Goal: Task Accomplishment & Management: Use online tool/utility

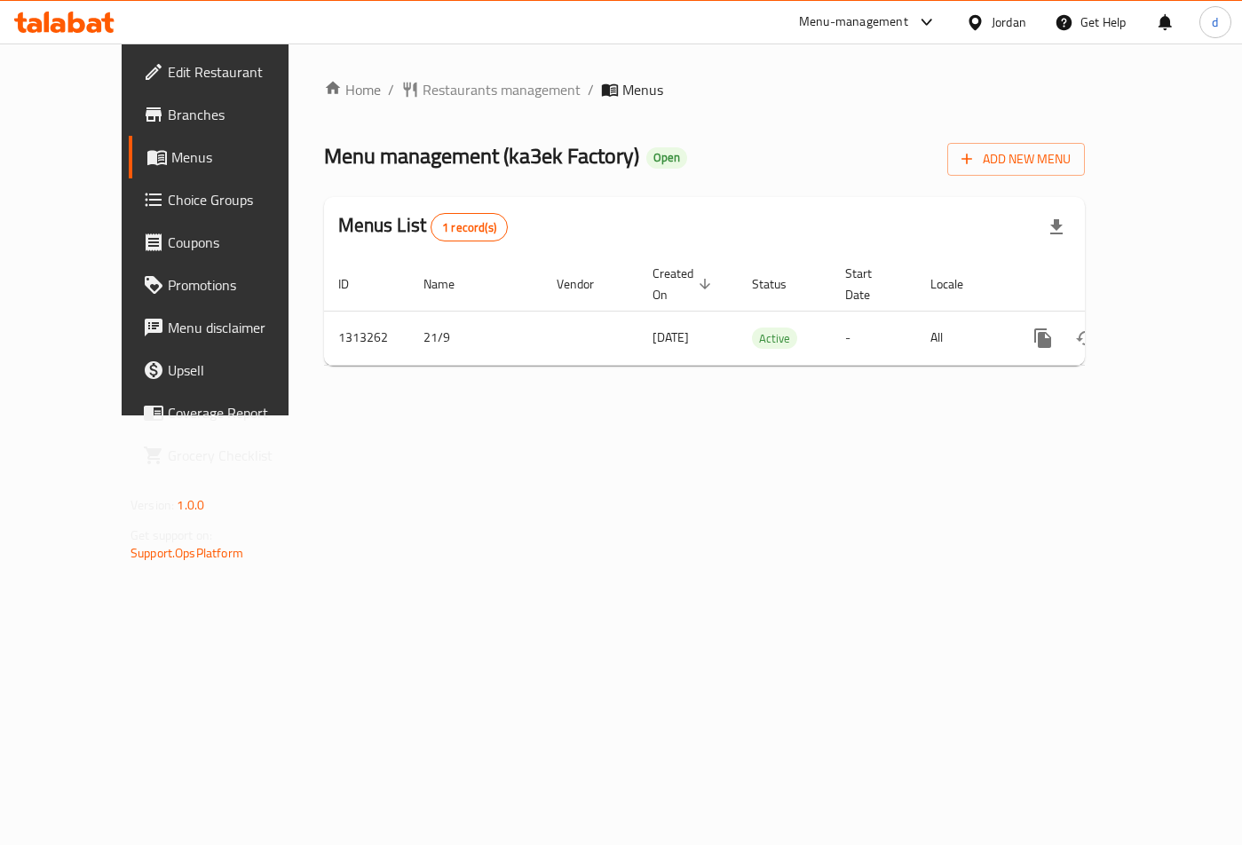
click at [168, 194] on span "Choice Groups" at bounding box center [241, 199] width 147 height 21
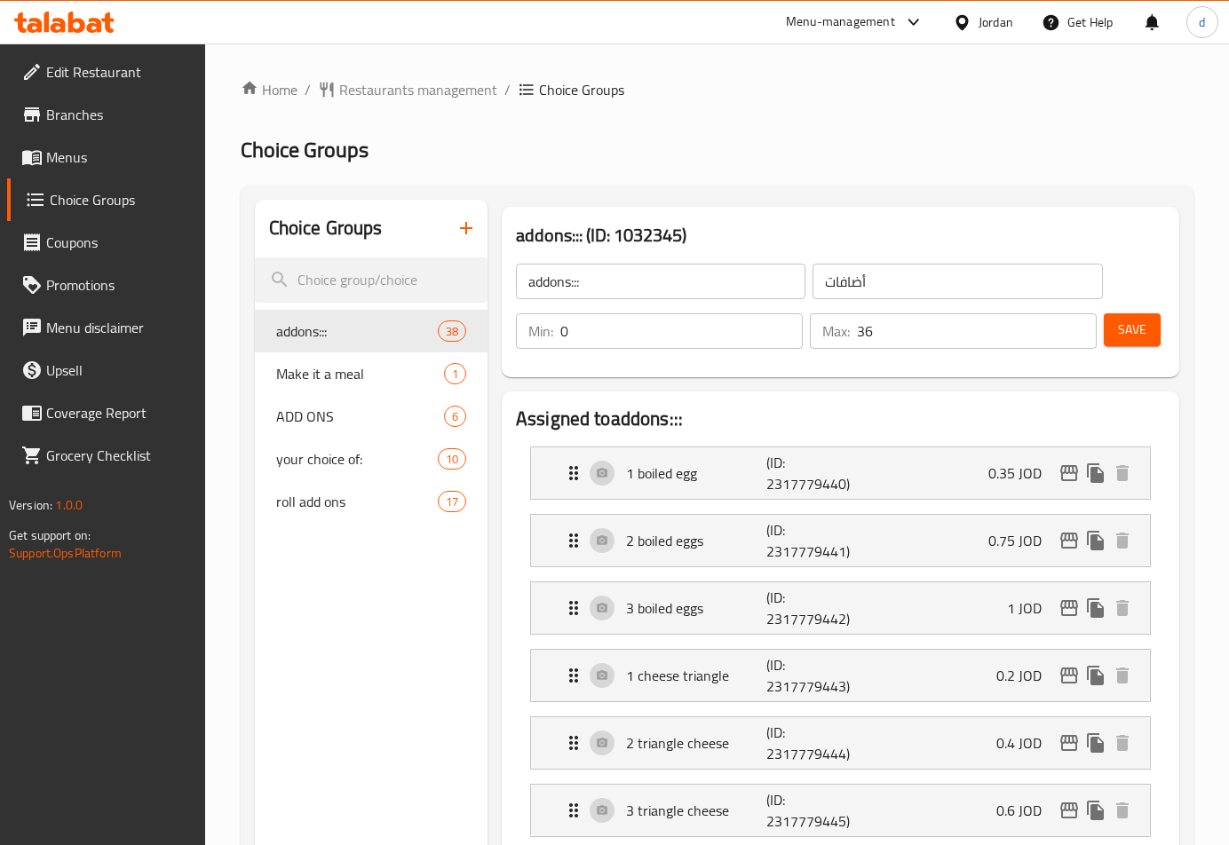
click at [377, 277] on input "search" at bounding box center [371, 280] width 233 height 45
click at [346, 505] on span "roll add ons" at bounding box center [330, 501] width 108 height 21
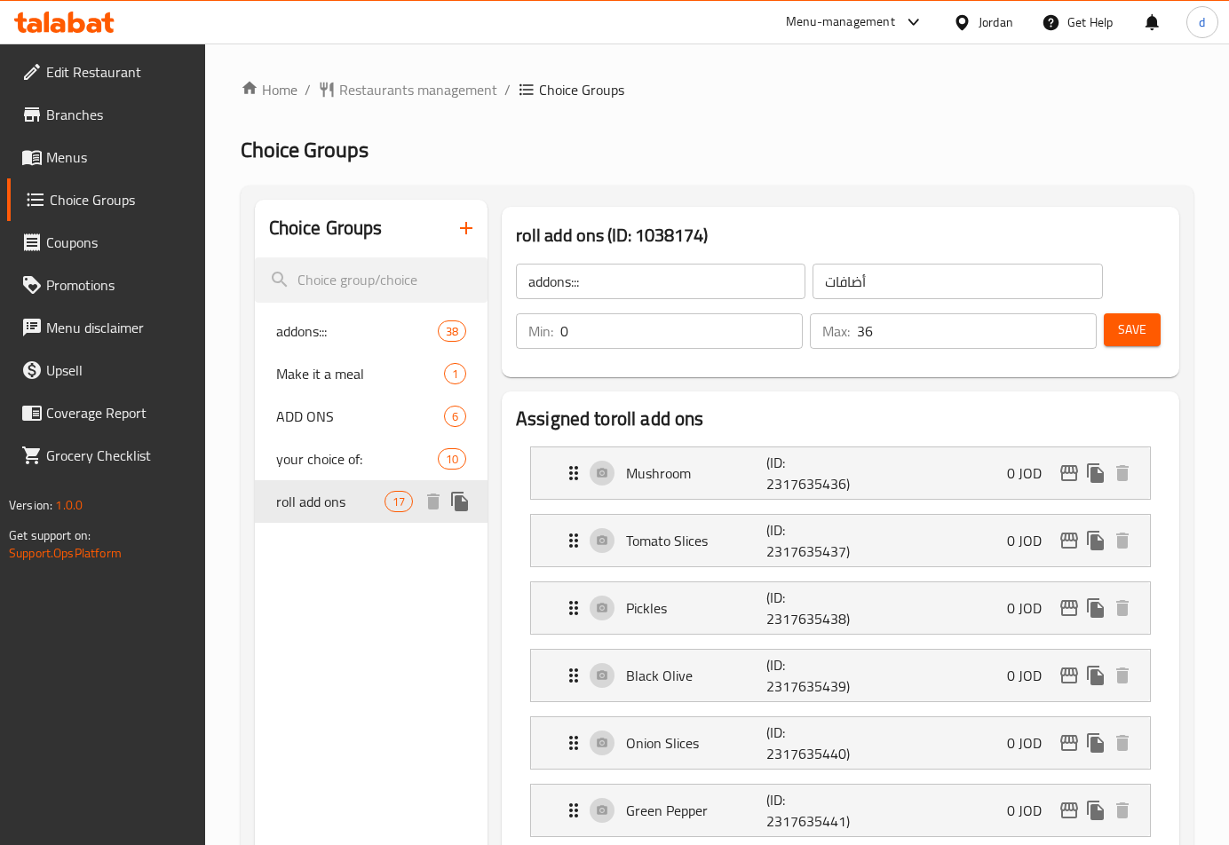
type input "roll add ons"
type input "اضافات"
type input "10"
click at [351, 93] on span "Restaurants management" at bounding box center [418, 89] width 158 height 21
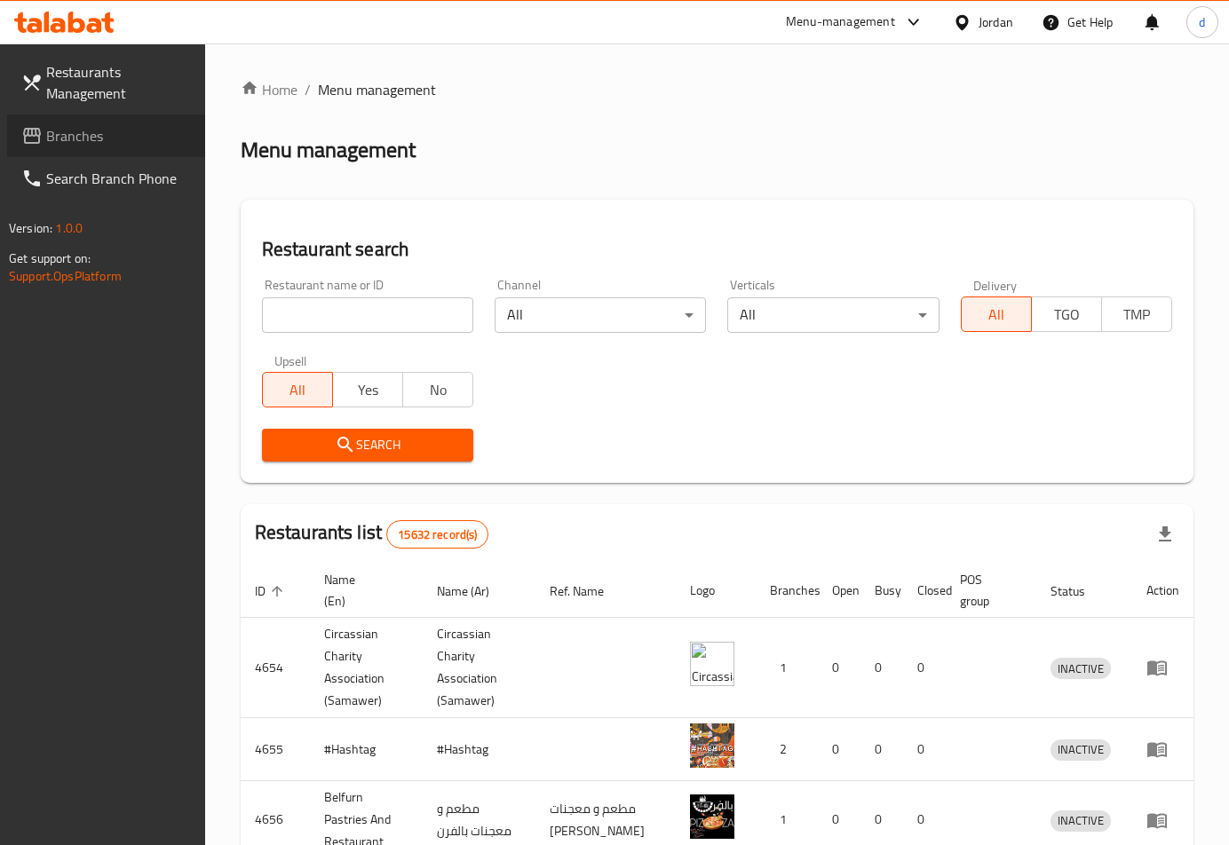
click at [132, 133] on span "Branches" at bounding box center [118, 135] width 145 height 21
